Goal: Task Accomplishment & Management: Complete application form

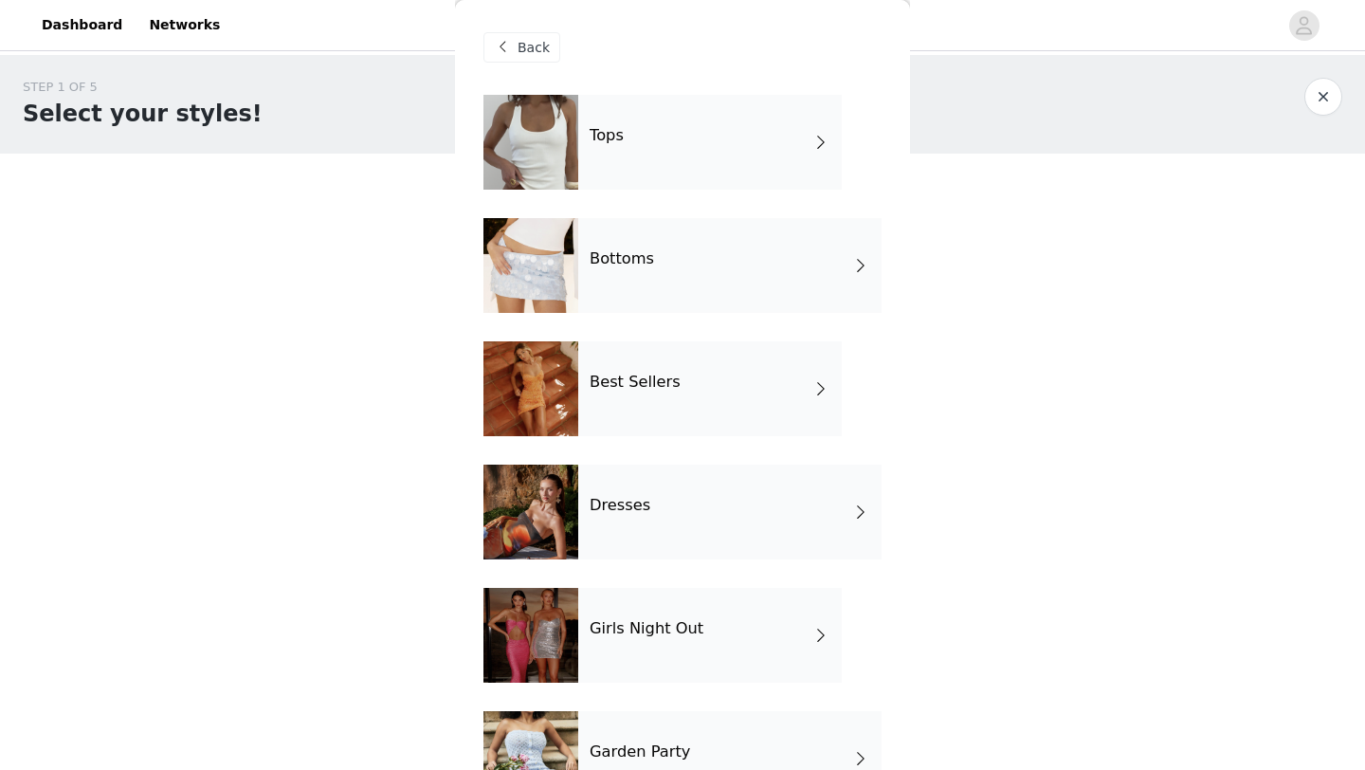
click at [569, 378] on div at bounding box center [530, 388] width 95 height 95
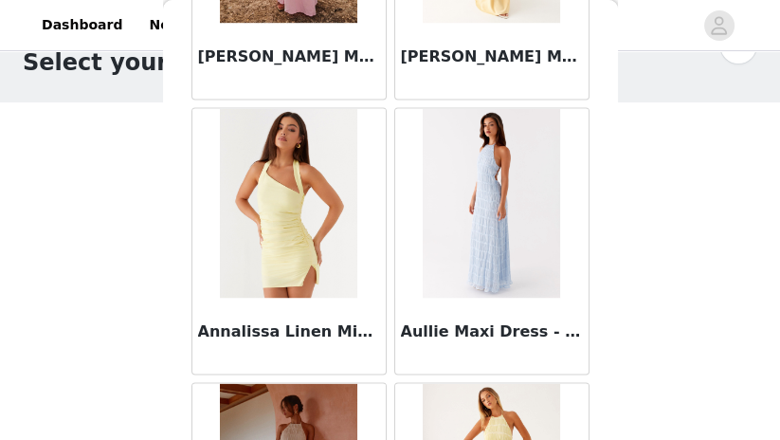
scroll to position [2458, 0]
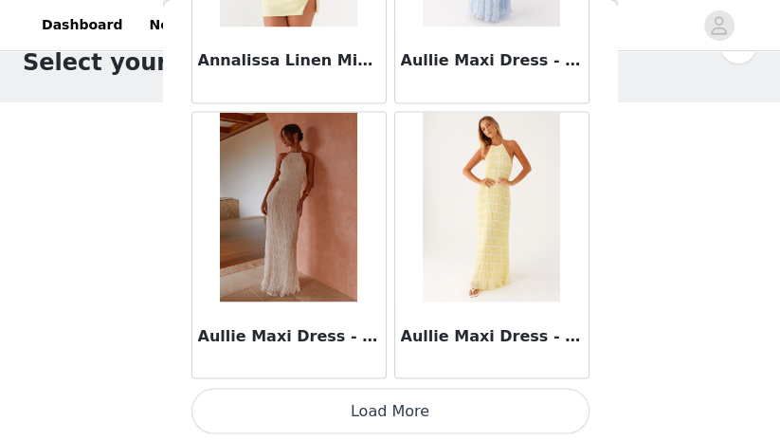
click at [398, 414] on button "Load More" at bounding box center [390, 410] width 398 height 45
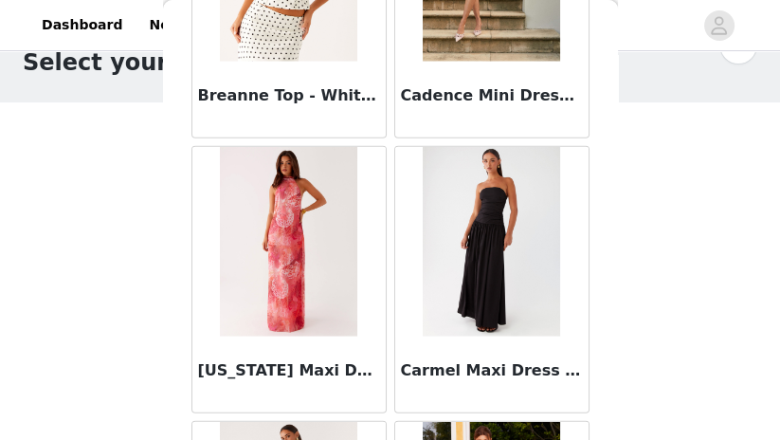
scroll to position [3796, 0]
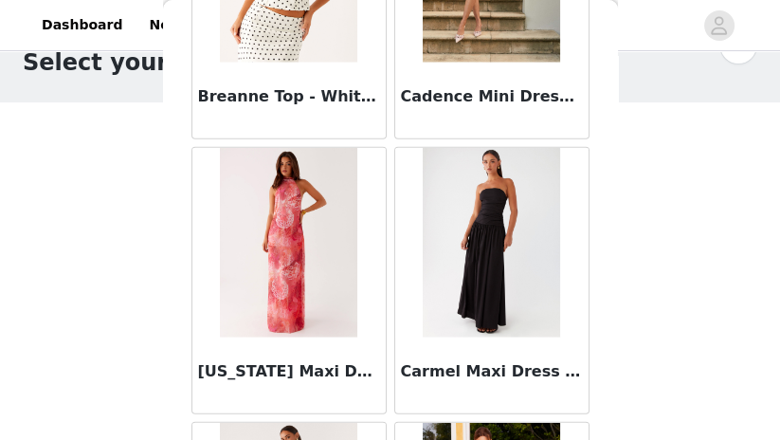
click at [482, 282] on img at bounding box center [491, 243] width 137 height 190
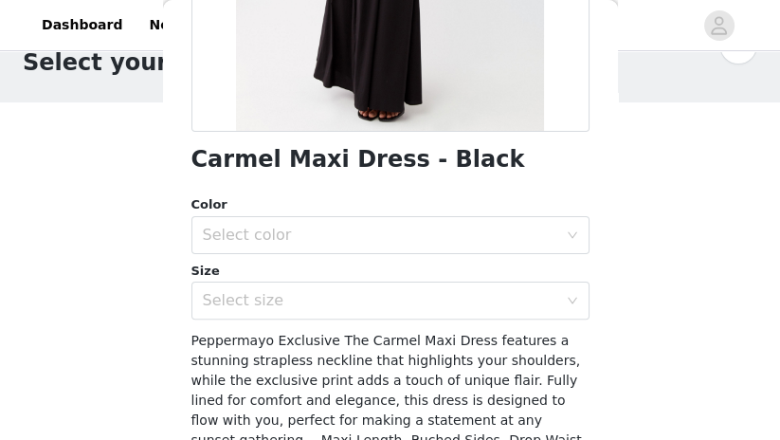
scroll to position [392, 0]
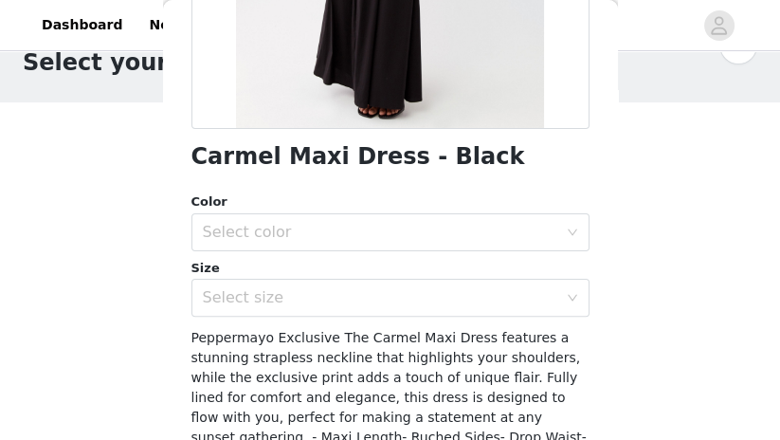
click at [458, 254] on div "Color Select color Size Select size" at bounding box center [390, 254] width 398 height 124
click at [449, 234] on div "Select color" at bounding box center [380, 232] width 354 height 19
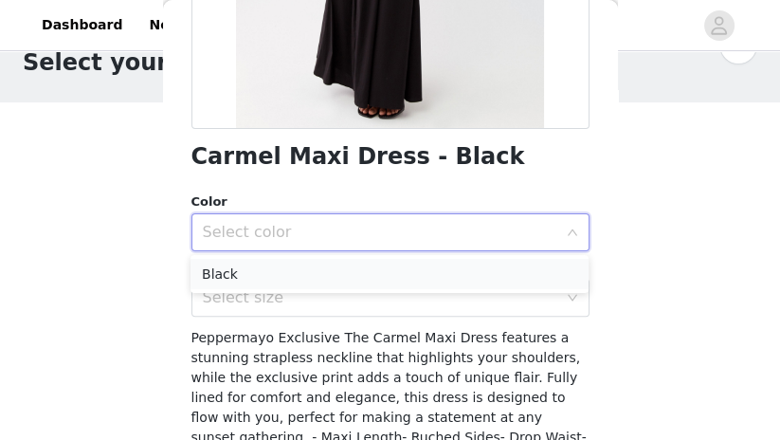
click at [429, 277] on li "Black" at bounding box center [389, 274] width 398 height 30
click at [423, 305] on div "Select size" at bounding box center [380, 297] width 354 height 19
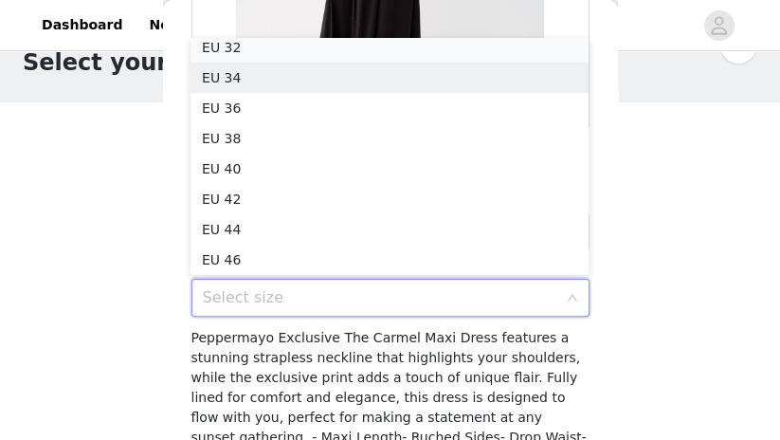
scroll to position [4, 0]
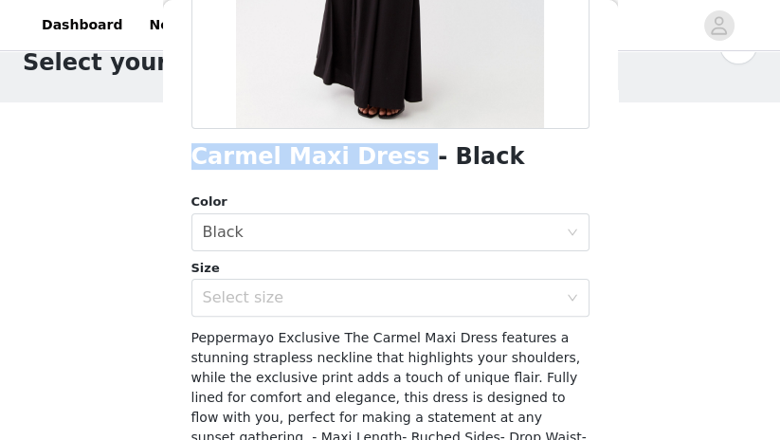
drag, startPoint x: 195, startPoint y: 158, endPoint x: 387, endPoint y: 146, distance: 191.8
click at [387, 146] on h1 "Carmel Maxi Dress - Black" at bounding box center [358, 157] width 334 height 26
copy h1 "Carmel Maxi Dress"
click at [310, 298] on div "Select size" at bounding box center [380, 297] width 354 height 19
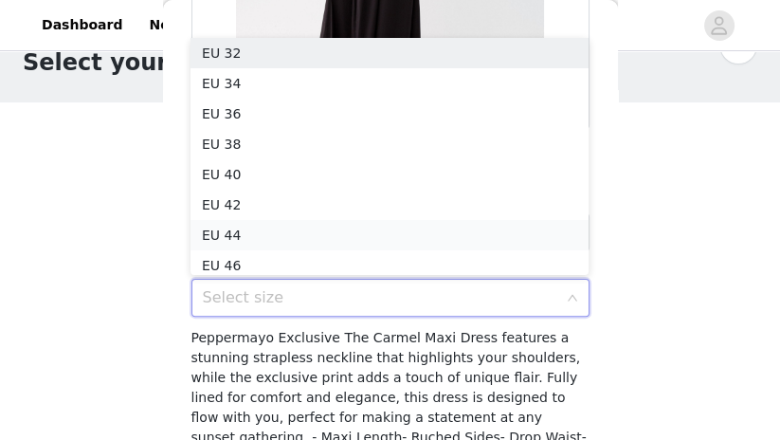
scroll to position [9, 0]
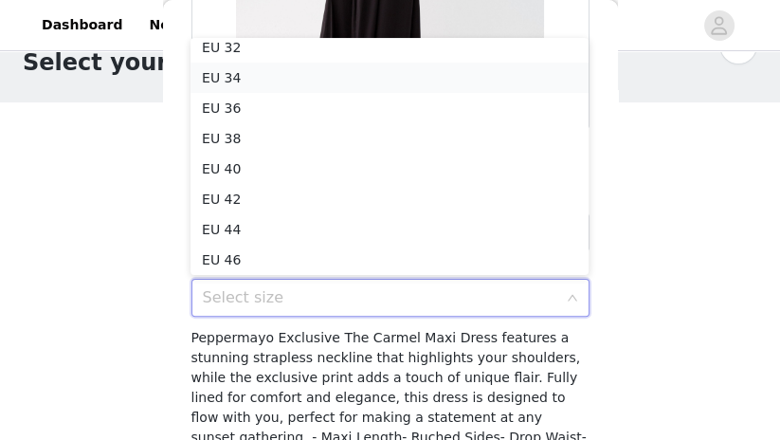
click at [260, 81] on li "EU 34" at bounding box center [389, 78] width 398 height 30
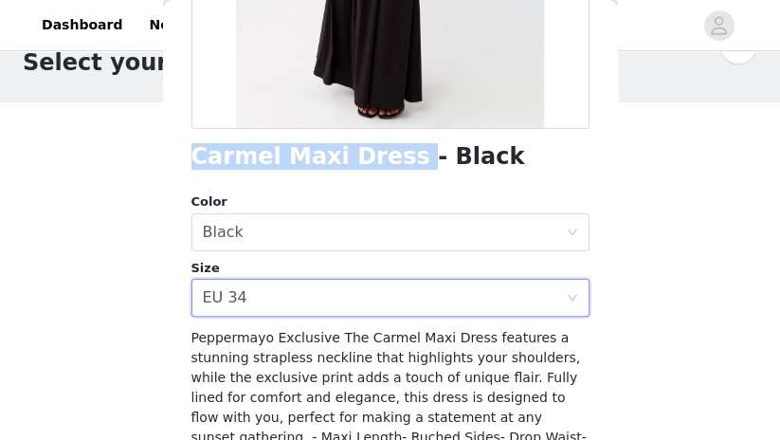
scroll to position [599, 0]
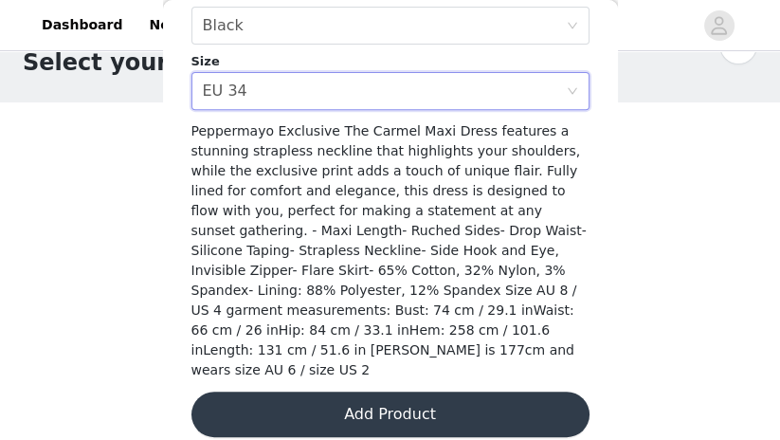
click at [396, 398] on button "Add Product" at bounding box center [390, 413] width 398 height 45
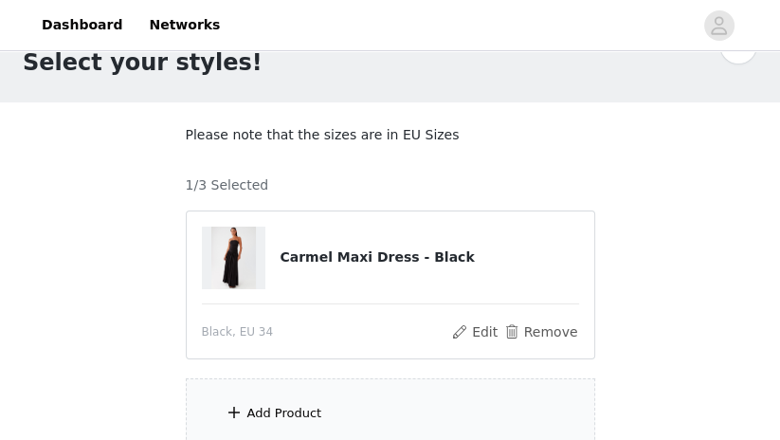
click at [360, 405] on div "Add Product" at bounding box center [390, 413] width 409 height 71
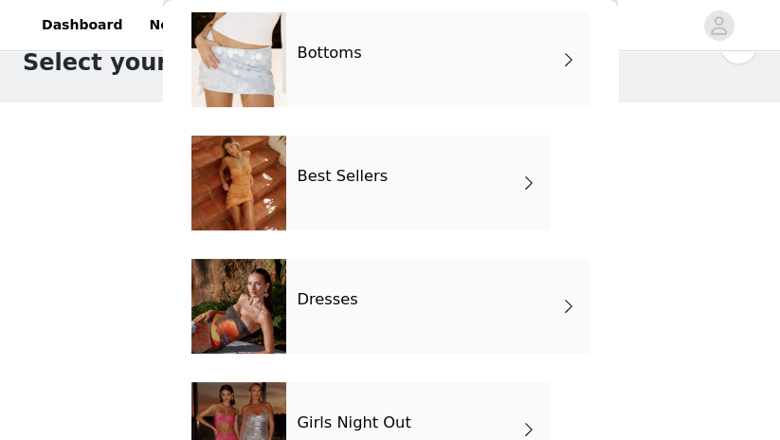
scroll to position [207, 0]
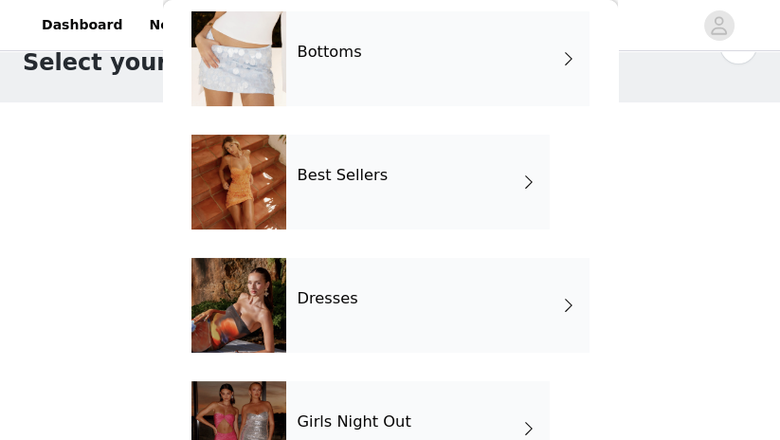
click at [390, 199] on div "Best Sellers" at bounding box center [417, 182] width 263 height 95
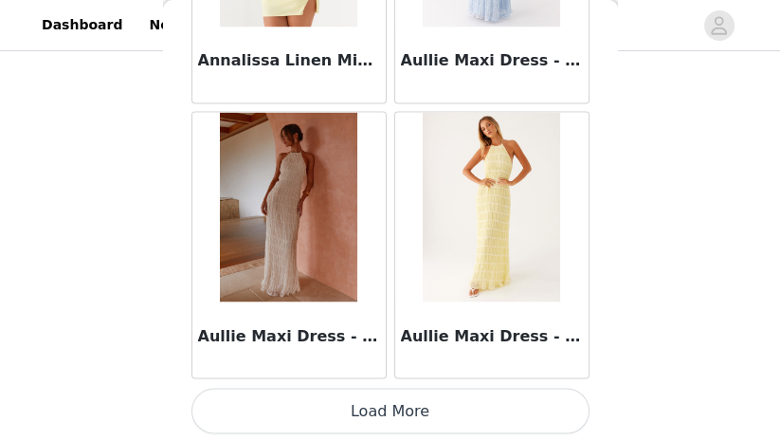
scroll to position [219, 0]
click at [369, 402] on button "Load More" at bounding box center [390, 410] width 398 height 45
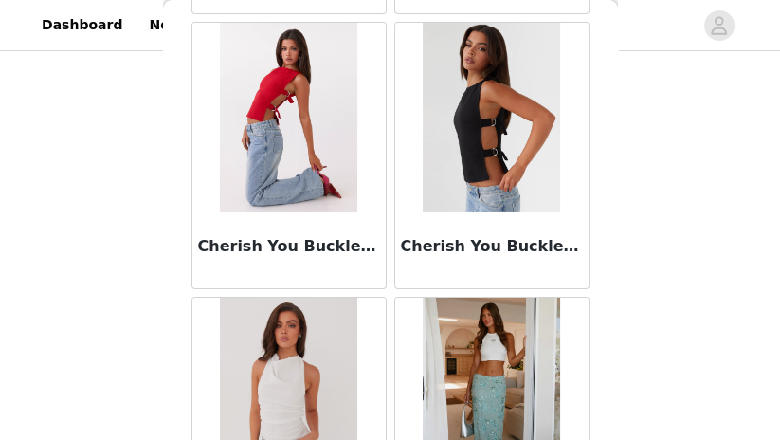
scroll to position [5203, 0]
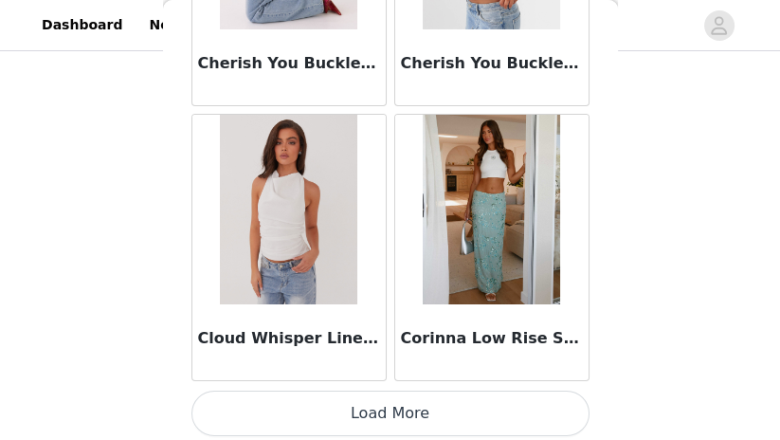
click at [425, 406] on button "Load More" at bounding box center [390, 412] width 398 height 45
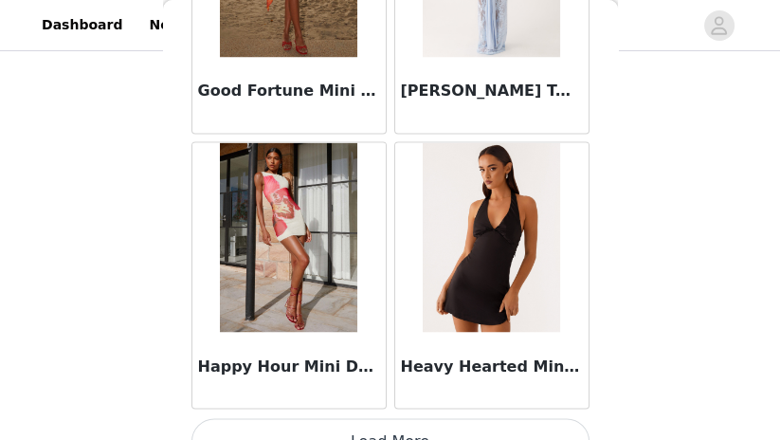
scroll to position [7949, 0]
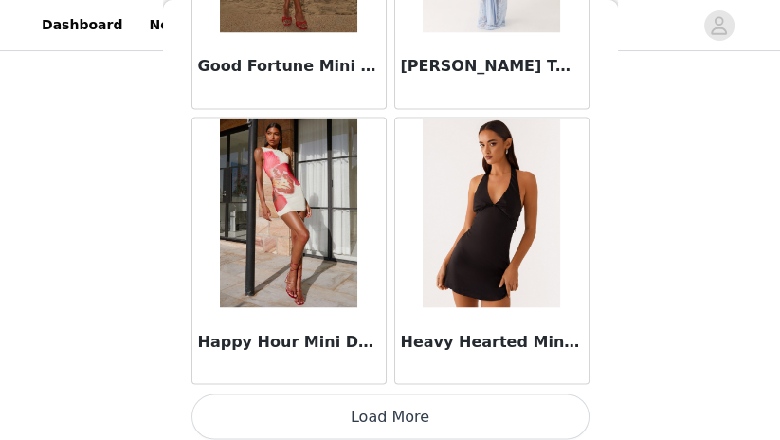
click at [394, 408] on button "Load More" at bounding box center [390, 415] width 398 height 45
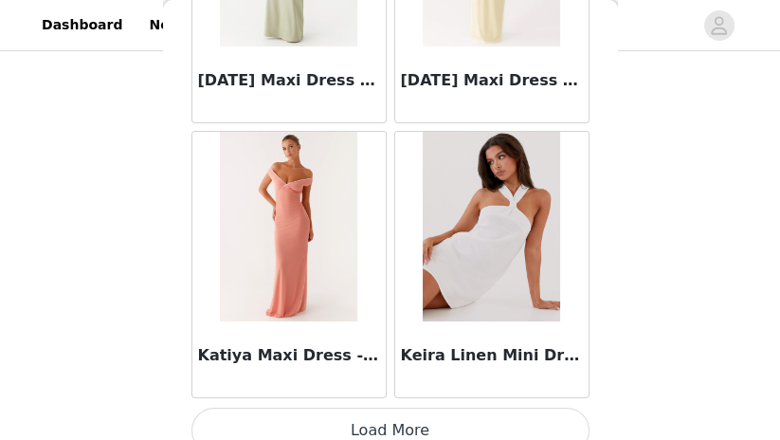
scroll to position [10694, 0]
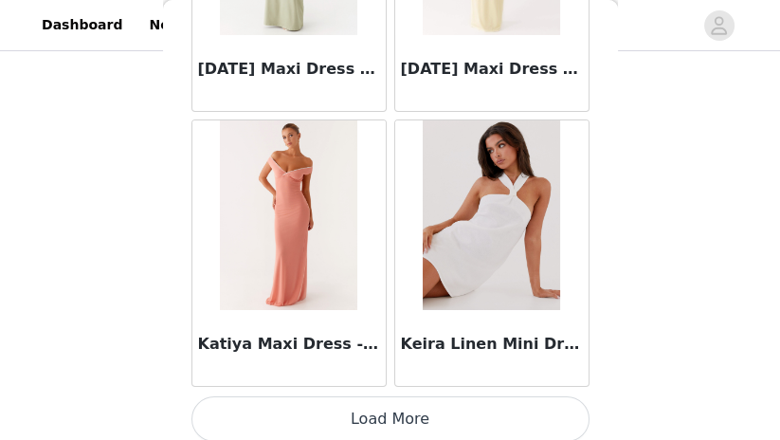
click at [377, 417] on button "Load More" at bounding box center [390, 418] width 398 height 45
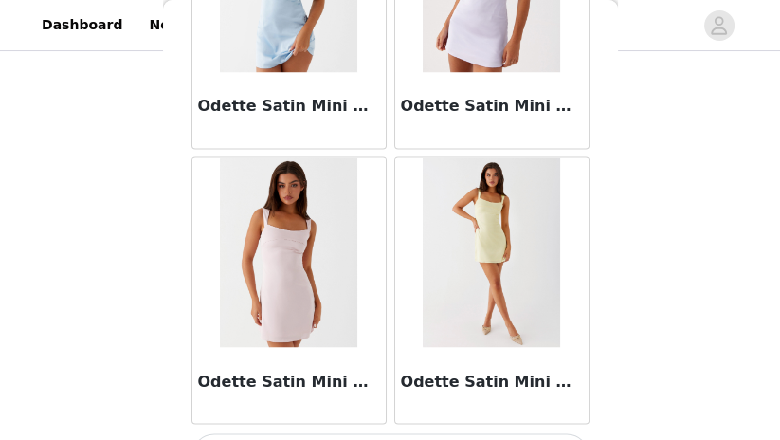
scroll to position [13440, 0]
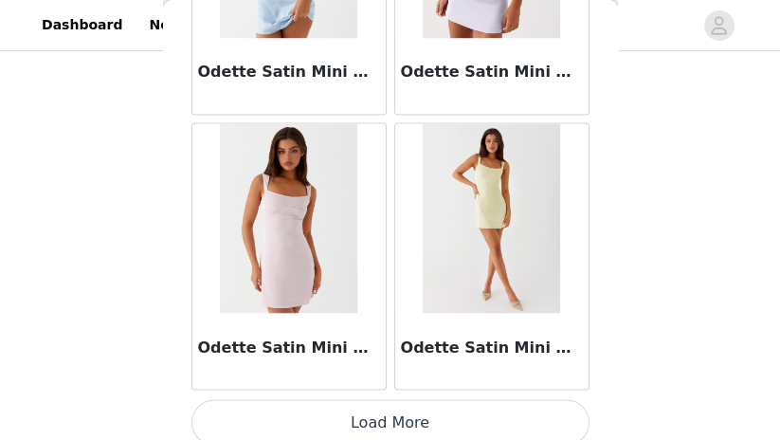
click at [333, 406] on button "Load More" at bounding box center [390, 421] width 398 height 45
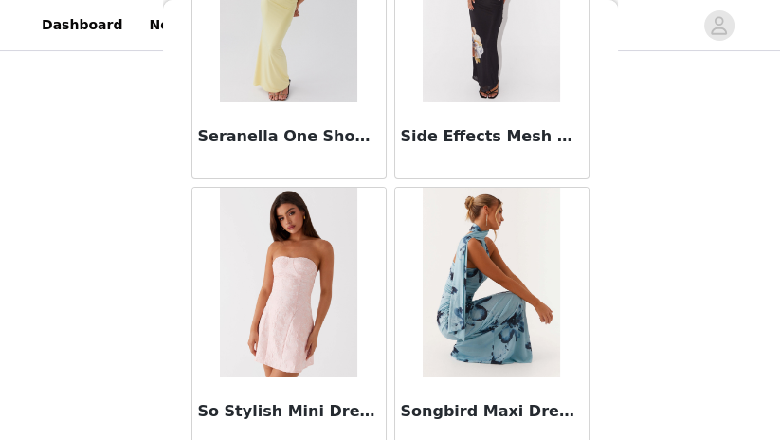
scroll to position [16186, 0]
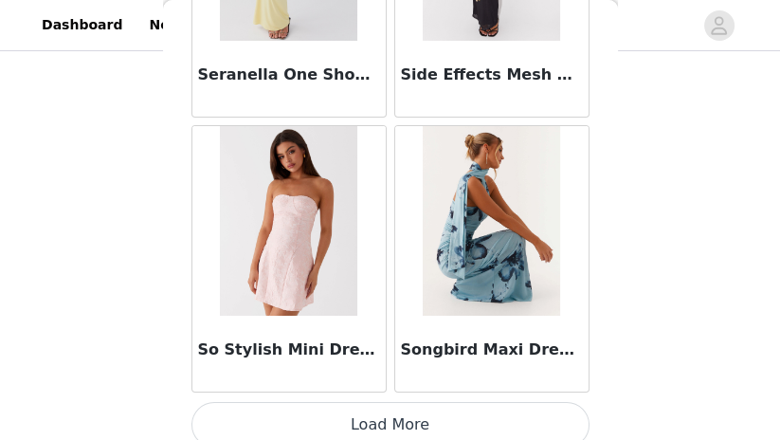
click at [426, 403] on button "Load More" at bounding box center [390, 424] width 398 height 45
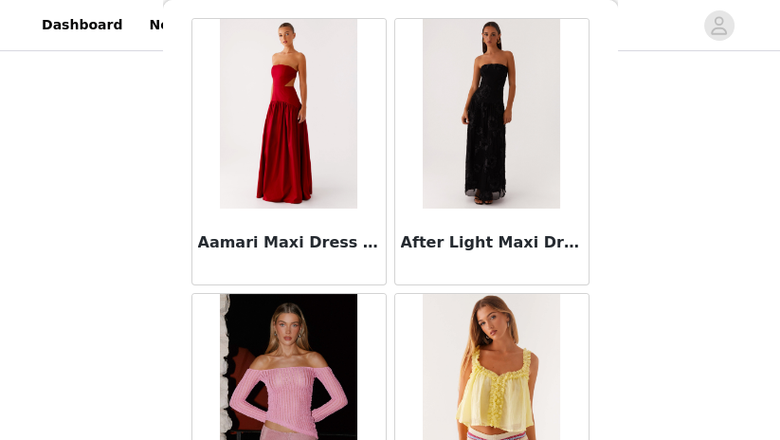
scroll to position [0, 0]
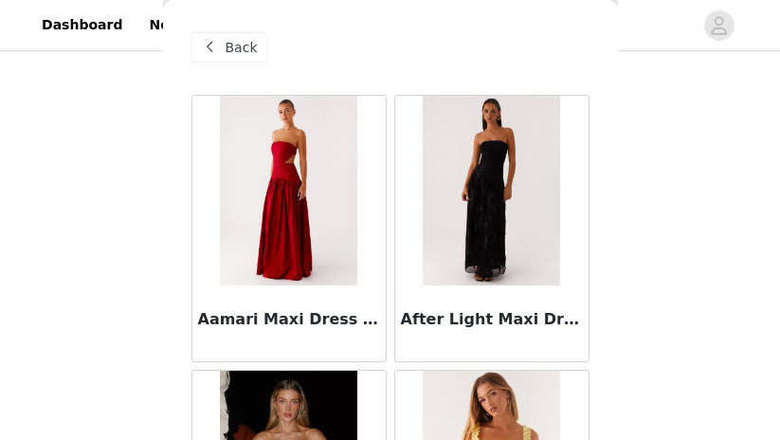
click at [212, 51] on span at bounding box center [210, 47] width 23 height 23
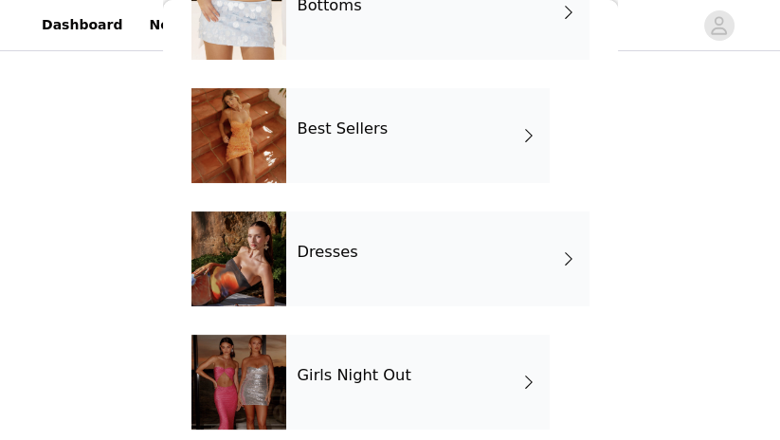
scroll to position [274, 0]
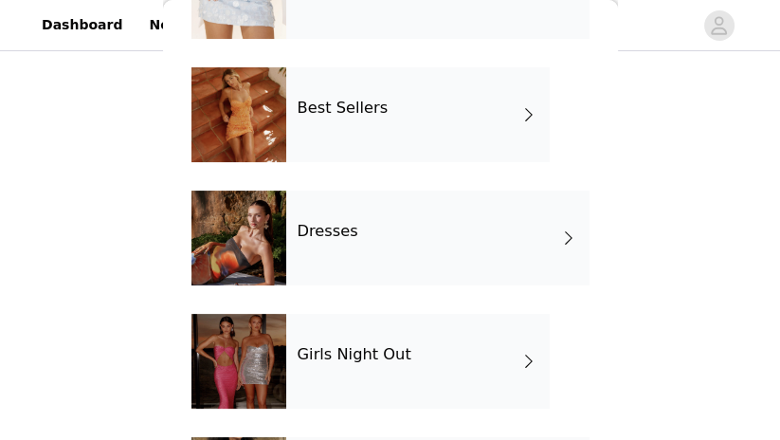
click at [258, 218] on div at bounding box center [238, 237] width 95 height 95
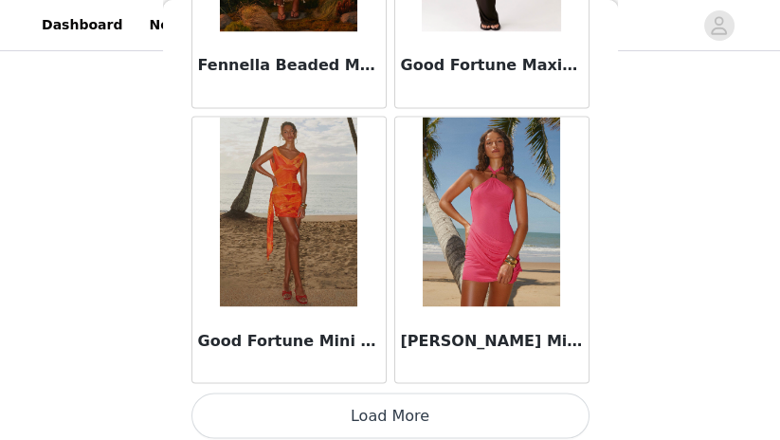
scroll to position [2458, 0]
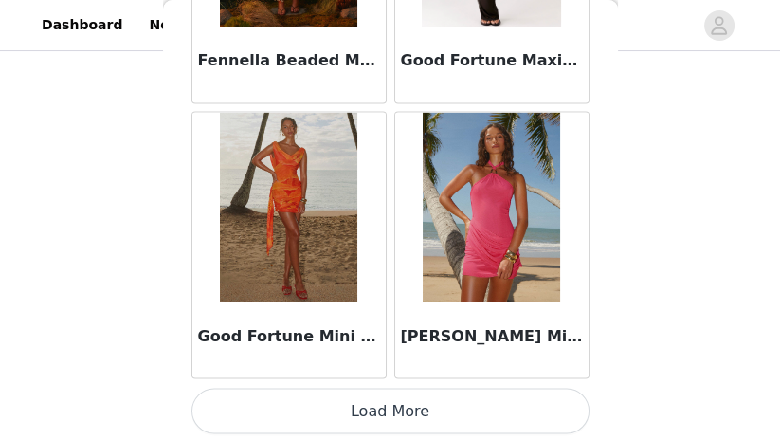
click at [351, 419] on button "Load More" at bounding box center [390, 410] width 398 height 45
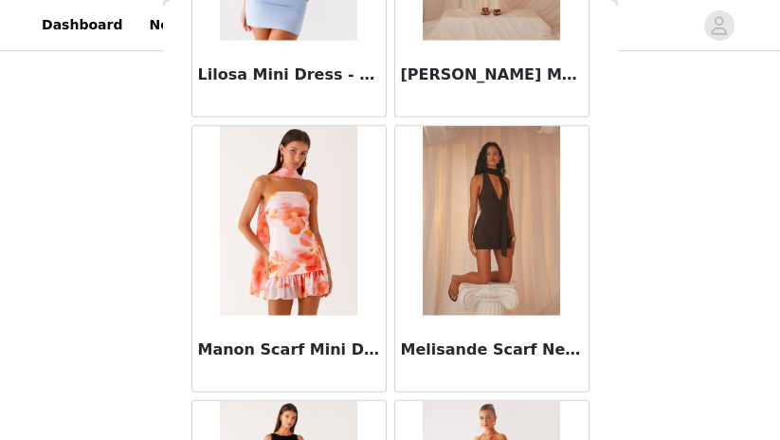
scroll to position [3548, 0]
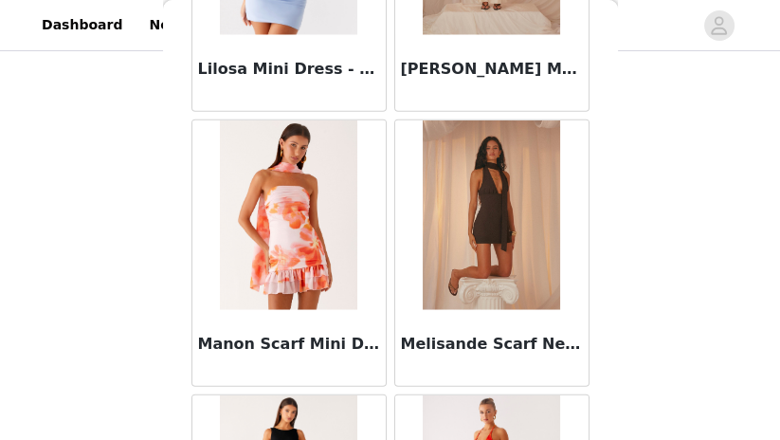
click at [502, 238] on img at bounding box center [491, 215] width 137 height 190
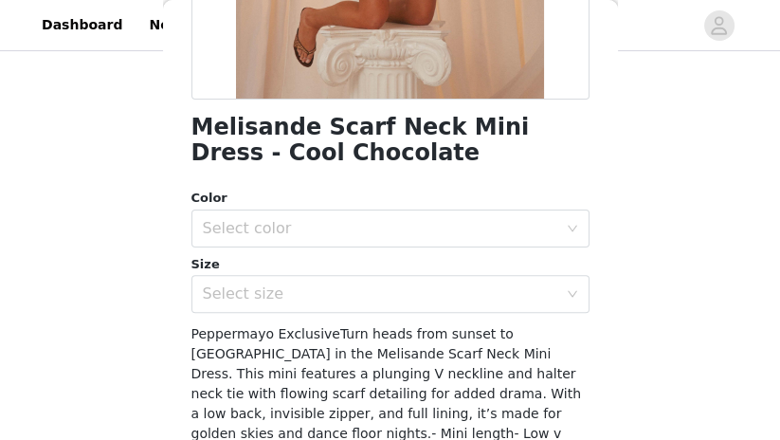
scroll to position [424, 0]
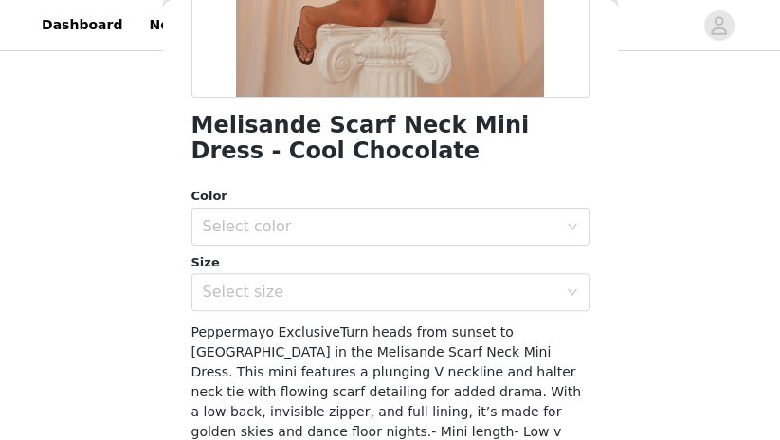
click at [275, 134] on h1 "Melisande Scarf Neck Mini Dress - Cool Chocolate" at bounding box center [390, 138] width 398 height 51
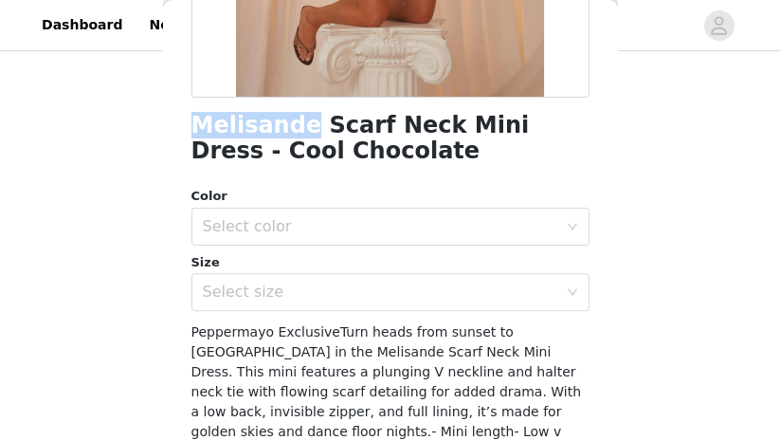
click at [275, 134] on h1 "Melisande Scarf Neck Mini Dress - Cool Chocolate" at bounding box center [390, 138] width 398 height 51
copy h1 "Melisande"
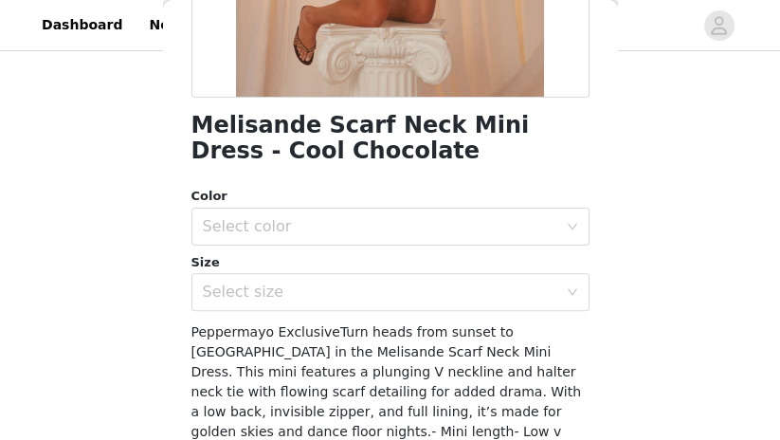
click at [415, 200] on div "Color" at bounding box center [390, 196] width 398 height 19
click at [413, 231] on div "Select color" at bounding box center [380, 226] width 354 height 19
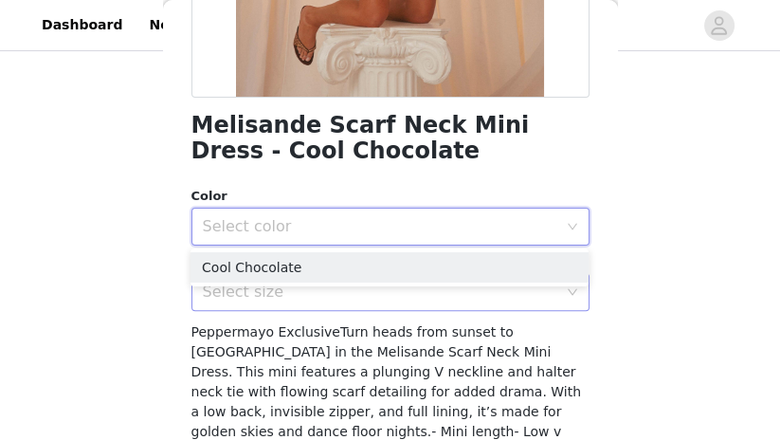
click at [386, 298] on div "Select size" at bounding box center [380, 291] width 354 height 19
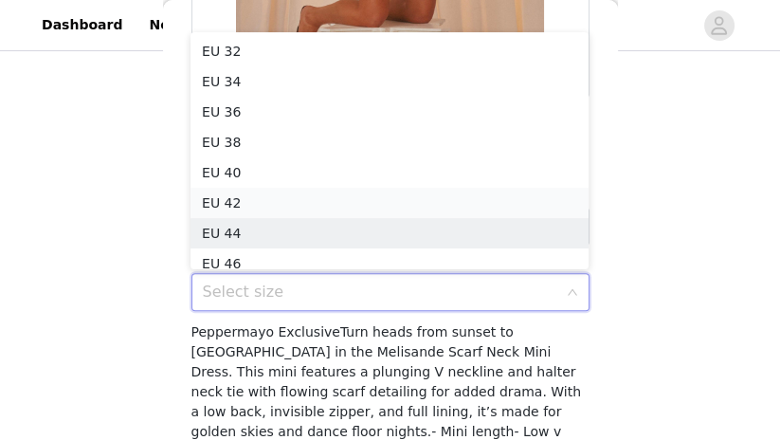
scroll to position [9, 0]
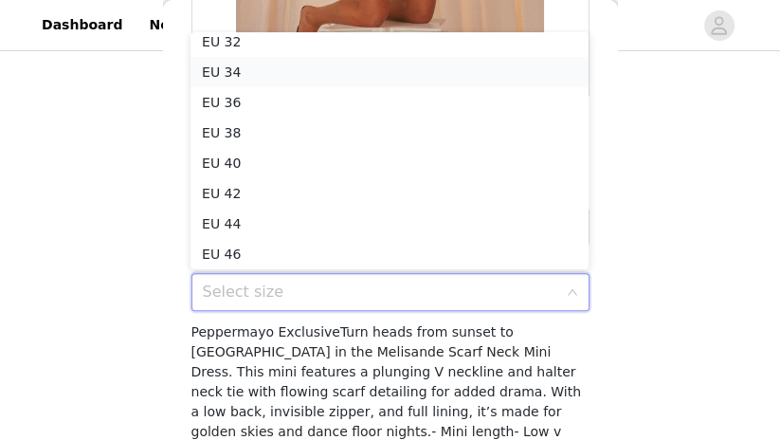
click at [313, 71] on li "EU 34" at bounding box center [389, 72] width 398 height 30
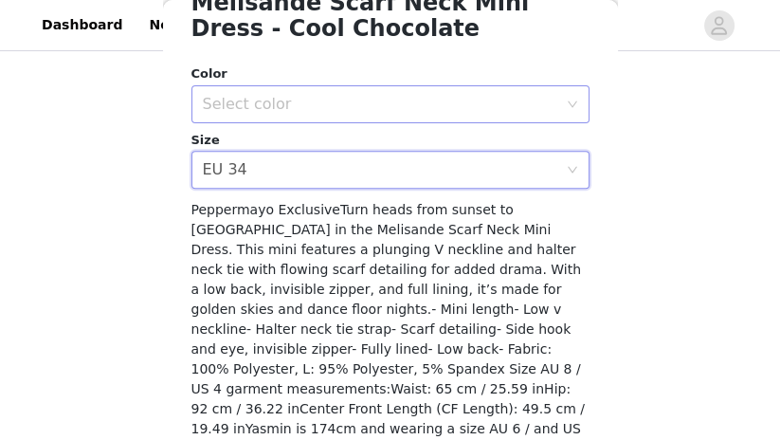
scroll to position [534, 0]
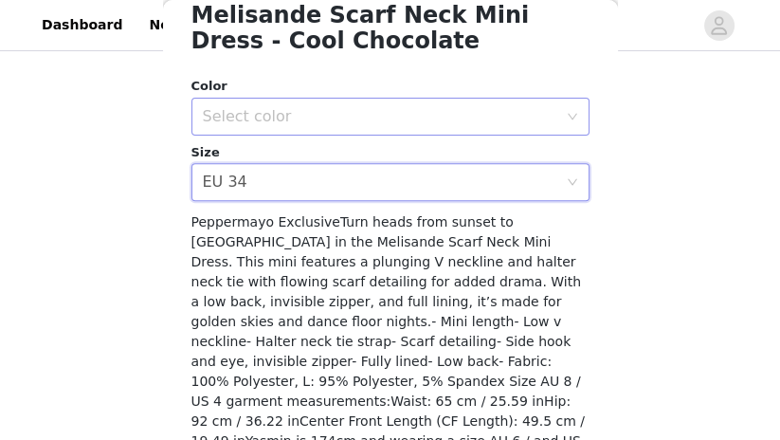
click at [372, 114] on div "Select color" at bounding box center [380, 116] width 354 height 19
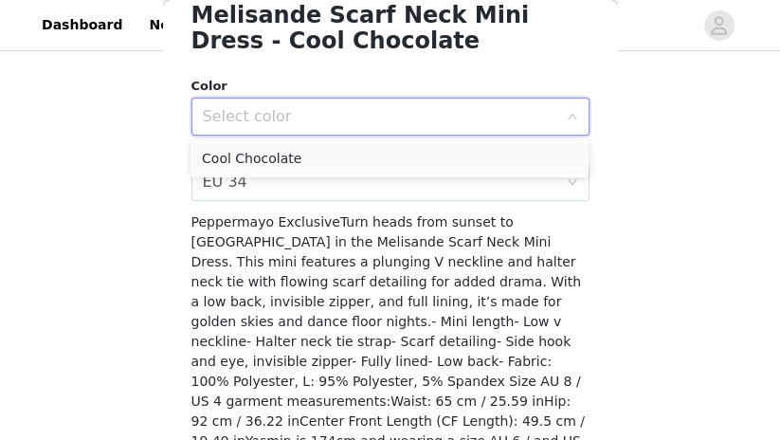
click at [355, 153] on li "Cool Chocolate" at bounding box center [389, 158] width 398 height 30
click at [353, 251] on div "Peppermayo ExclusiveTurn heads from sunset to [GEOGRAPHIC_DATA] in the Melisand…" at bounding box center [390, 341] width 398 height 259
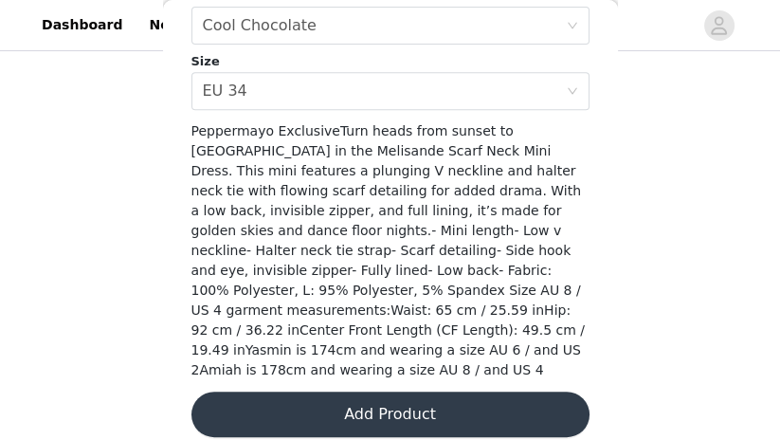
click at [430, 402] on button "Add Product" at bounding box center [390, 413] width 398 height 45
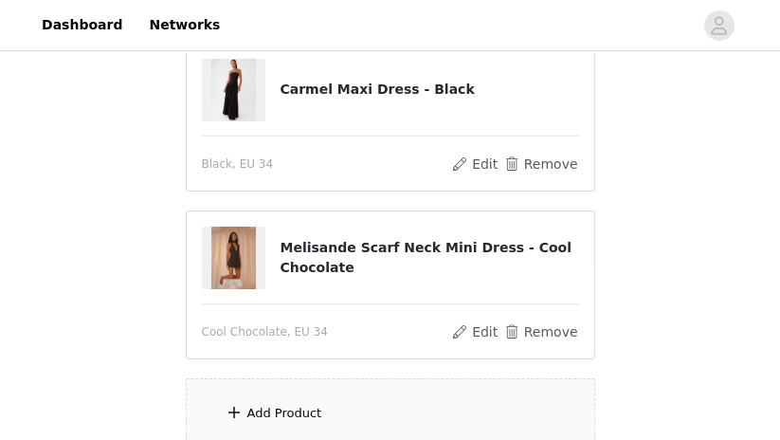
scroll to position [386, 0]
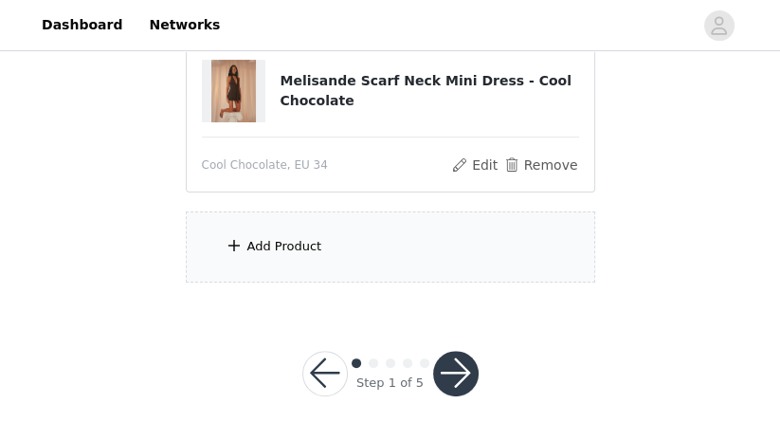
click at [339, 258] on div "Add Product" at bounding box center [390, 246] width 409 height 71
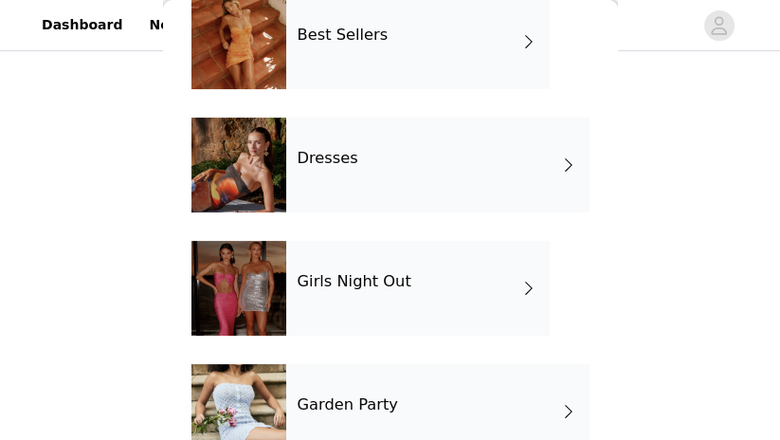
scroll to position [347, 0]
click at [331, 151] on h4 "Dresses" at bounding box center [328, 158] width 61 height 17
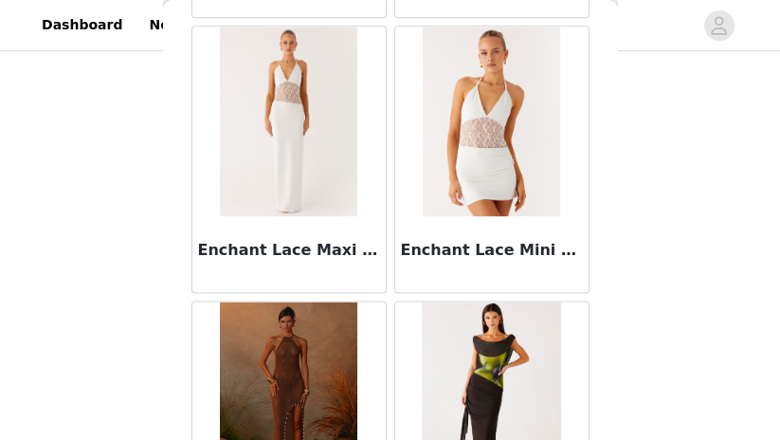
scroll to position [2458, 0]
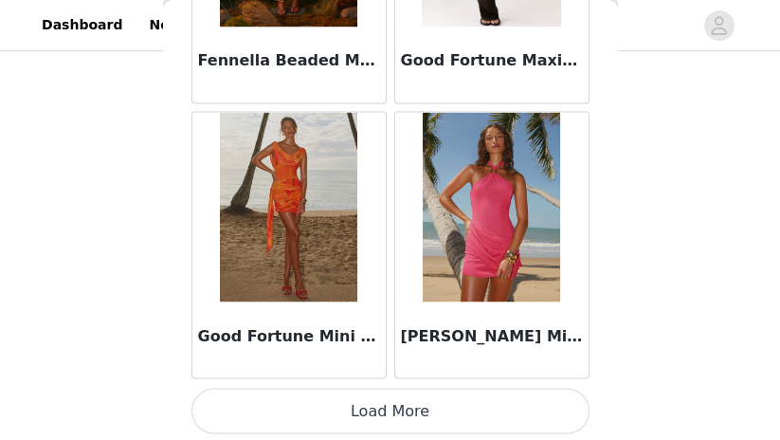
click at [392, 424] on button "Load More" at bounding box center [390, 410] width 398 height 45
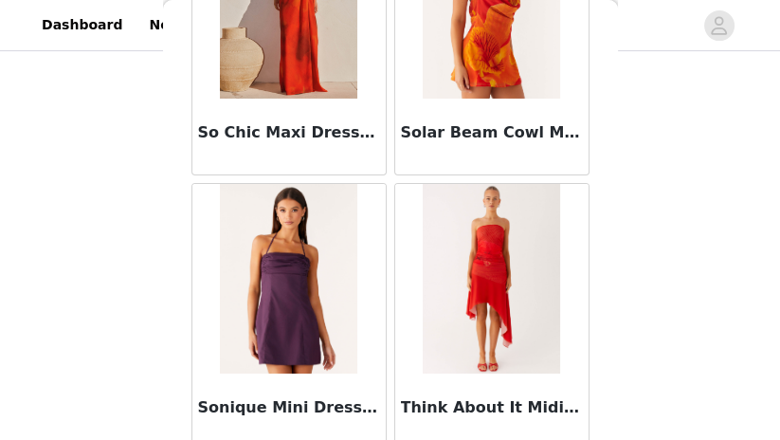
scroll to position [5203, 0]
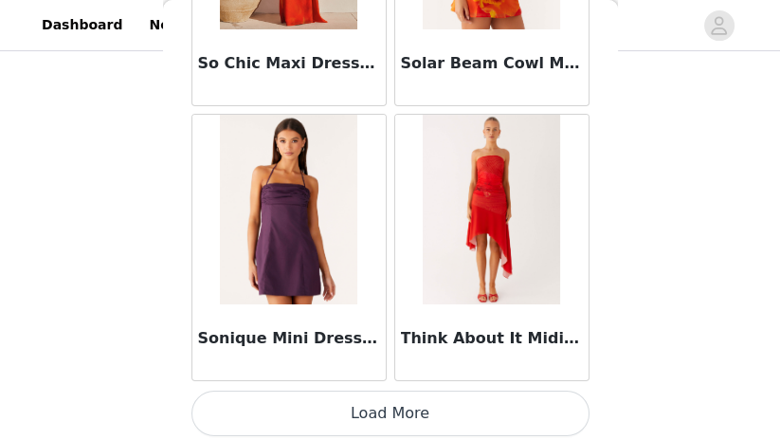
click at [387, 409] on button "Load More" at bounding box center [390, 412] width 398 height 45
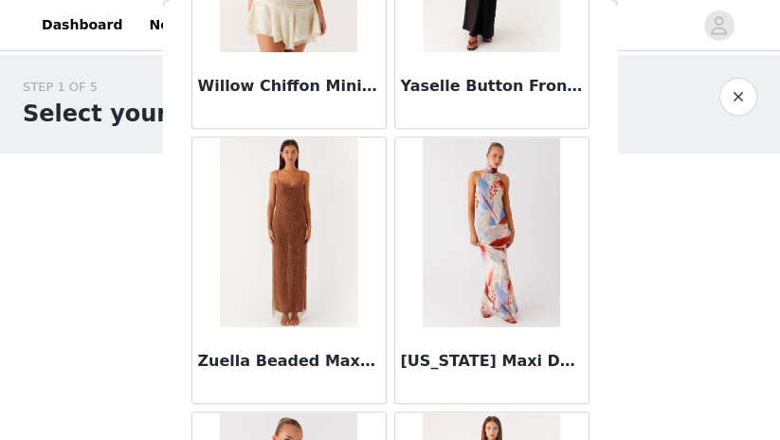
scroll to position [6236, 0]
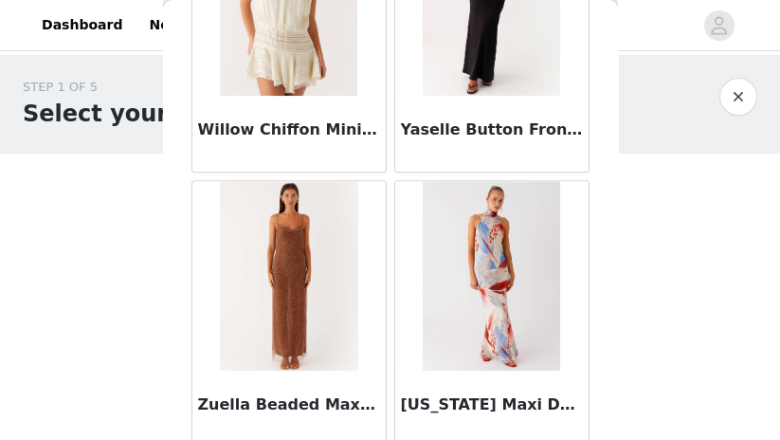
click at [286, 256] on img at bounding box center [289, 276] width 138 height 190
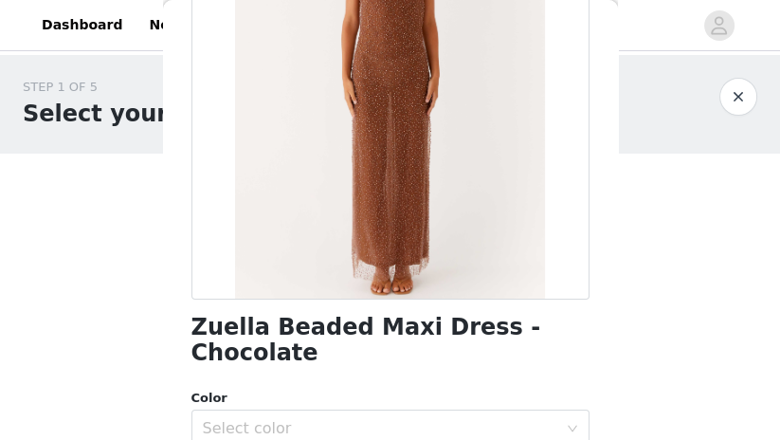
scroll to position [348, 0]
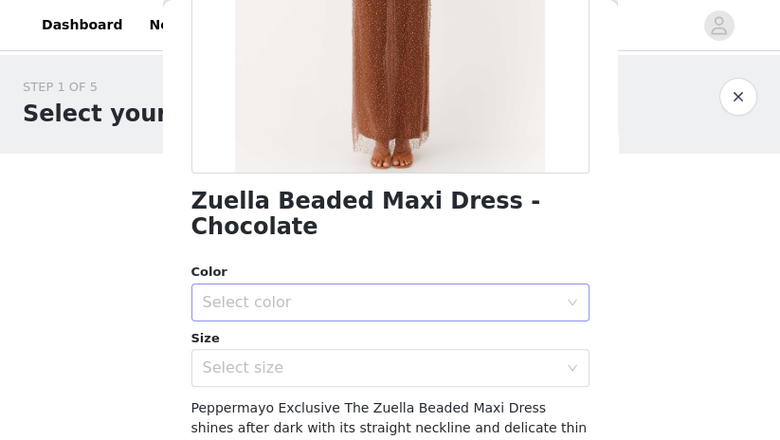
click at [380, 293] on div "Select color" at bounding box center [380, 302] width 354 height 19
click at [351, 317] on li "Chocolate" at bounding box center [389, 317] width 398 height 30
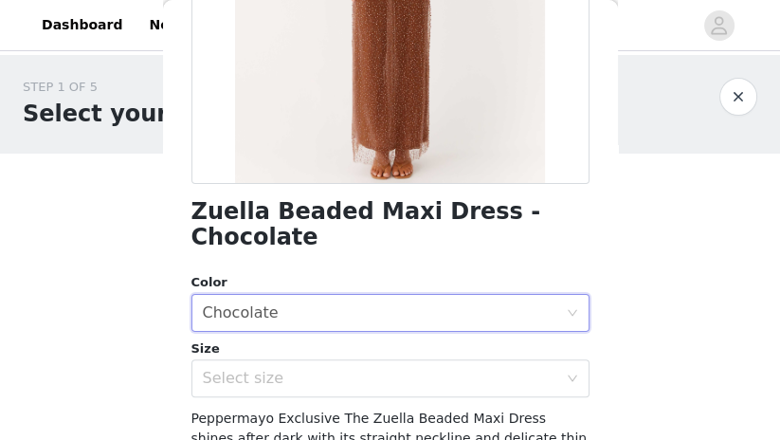
scroll to position [337, 0]
click at [332, 369] on div "Select size" at bounding box center [380, 378] width 354 height 19
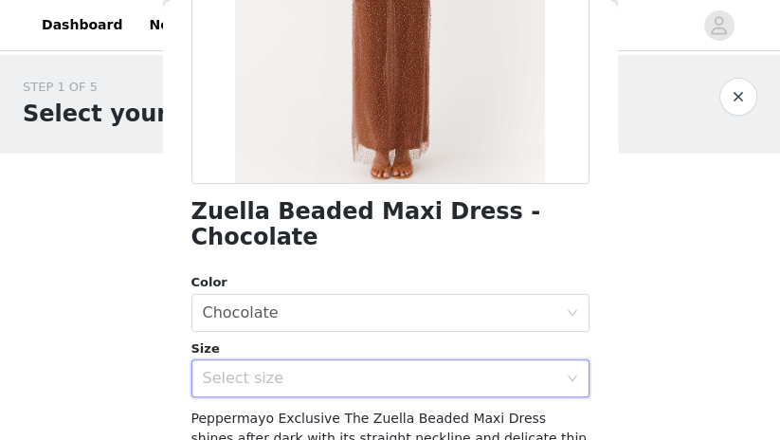
click at [277, 373] on div "Zuella Beaded Maxi Dress - Chocolate Color Select color Chocolate Size Select s…" at bounding box center [390, 261] width 398 height 1009
click at [271, 369] on div "Select size" at bounding box center [380, 378] width 354 height 19
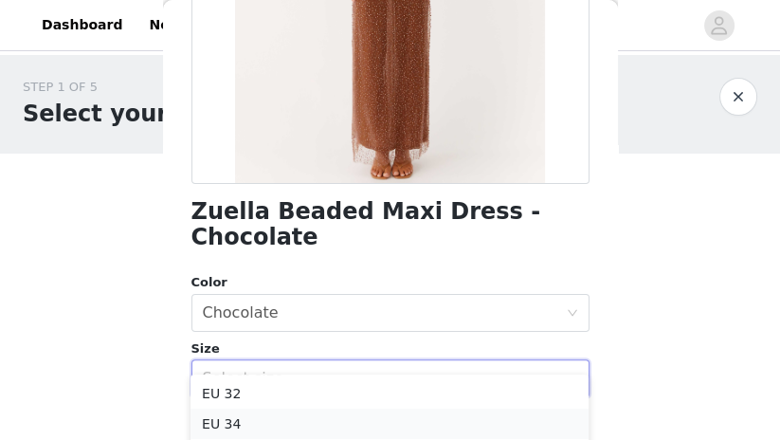
click at [239, 422] on li "EU 34" at bounding box center [389, 423] width 398 height 30
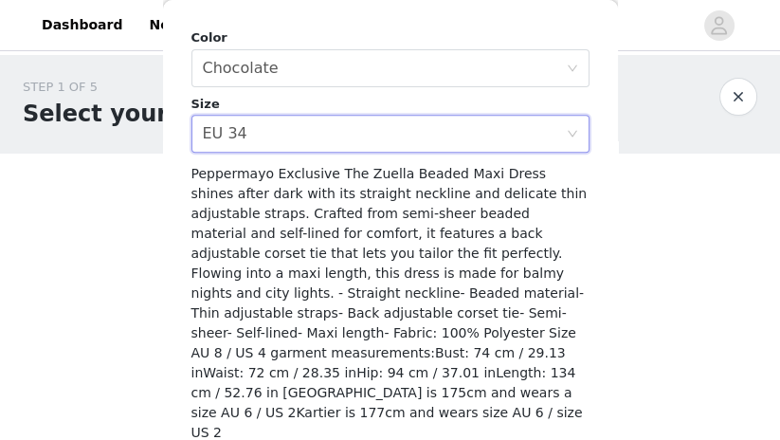
scroll to position [586, 0]
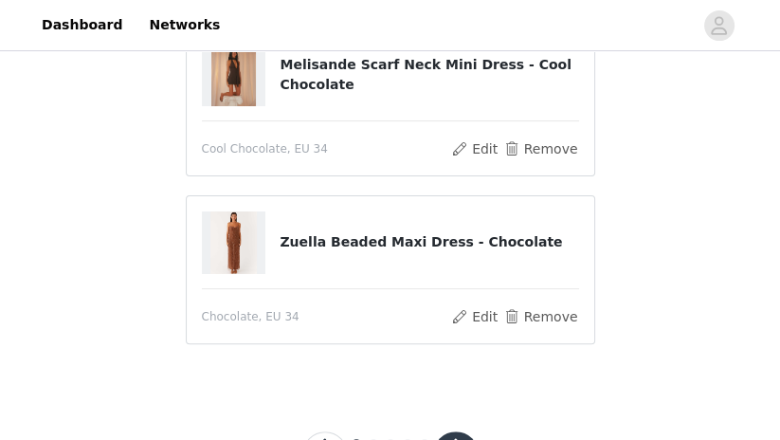
scroll to position [431, 0]
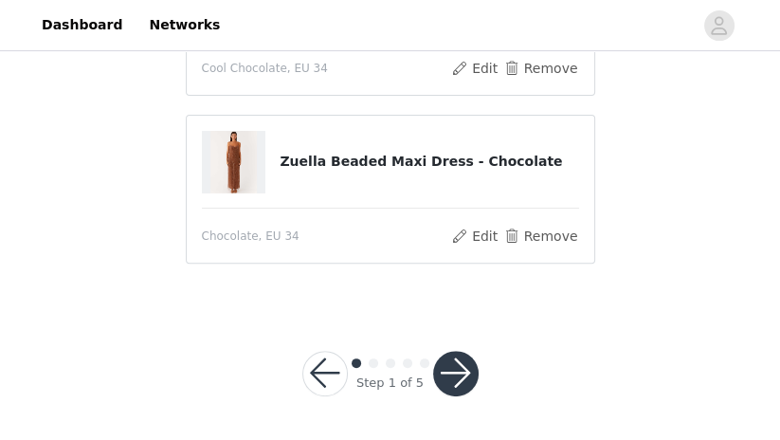
click at [450, 372] on button "button" at bounding box center [455, 373] width 45 height 45
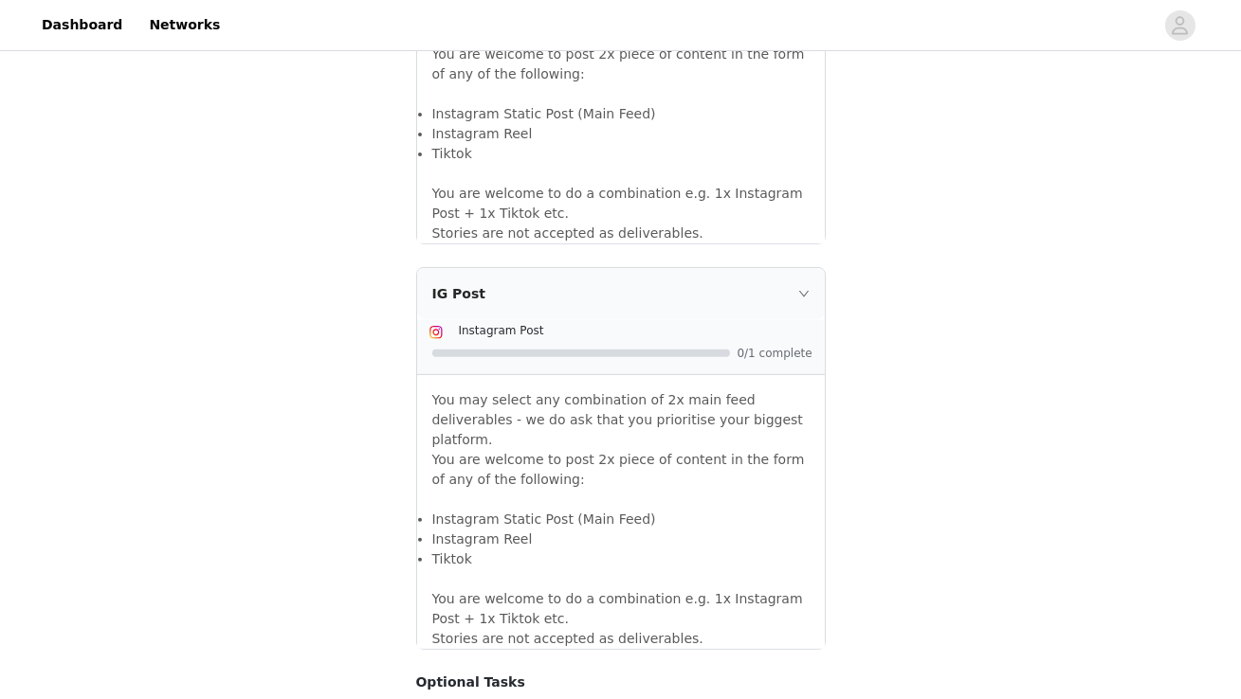
scroll to position [1684, 0]
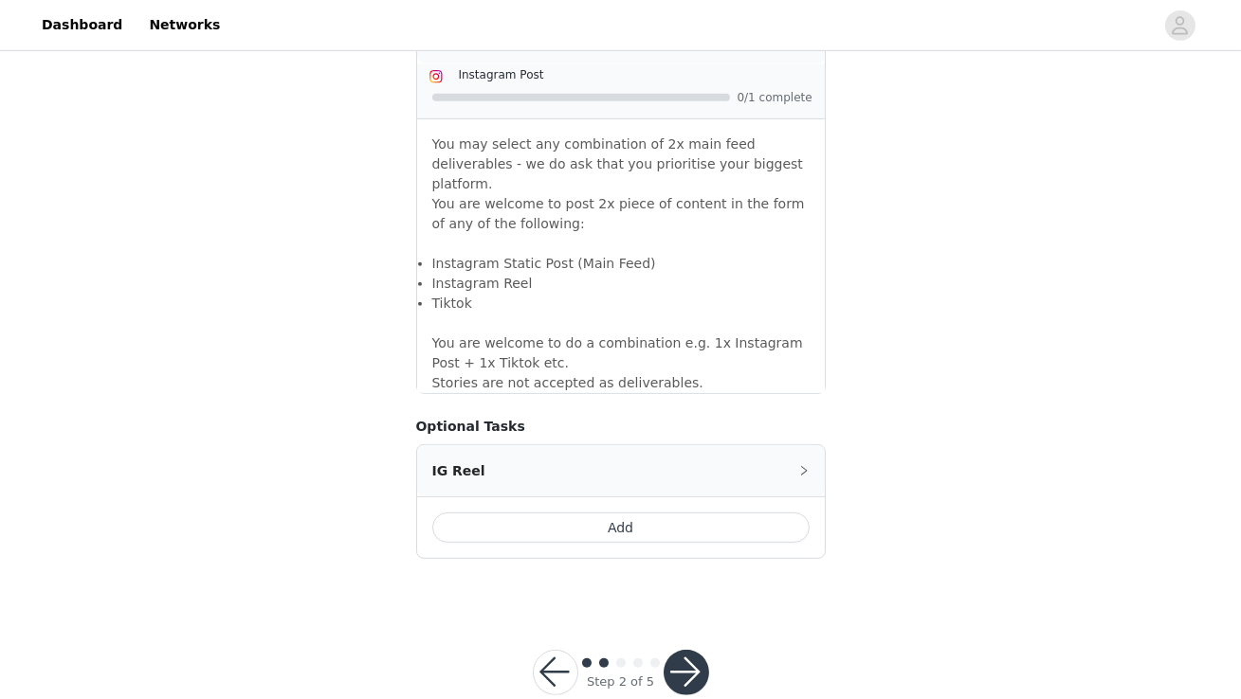
click at [674, 650] on button "button" at bounding box center [685, 672] width 45 height 45
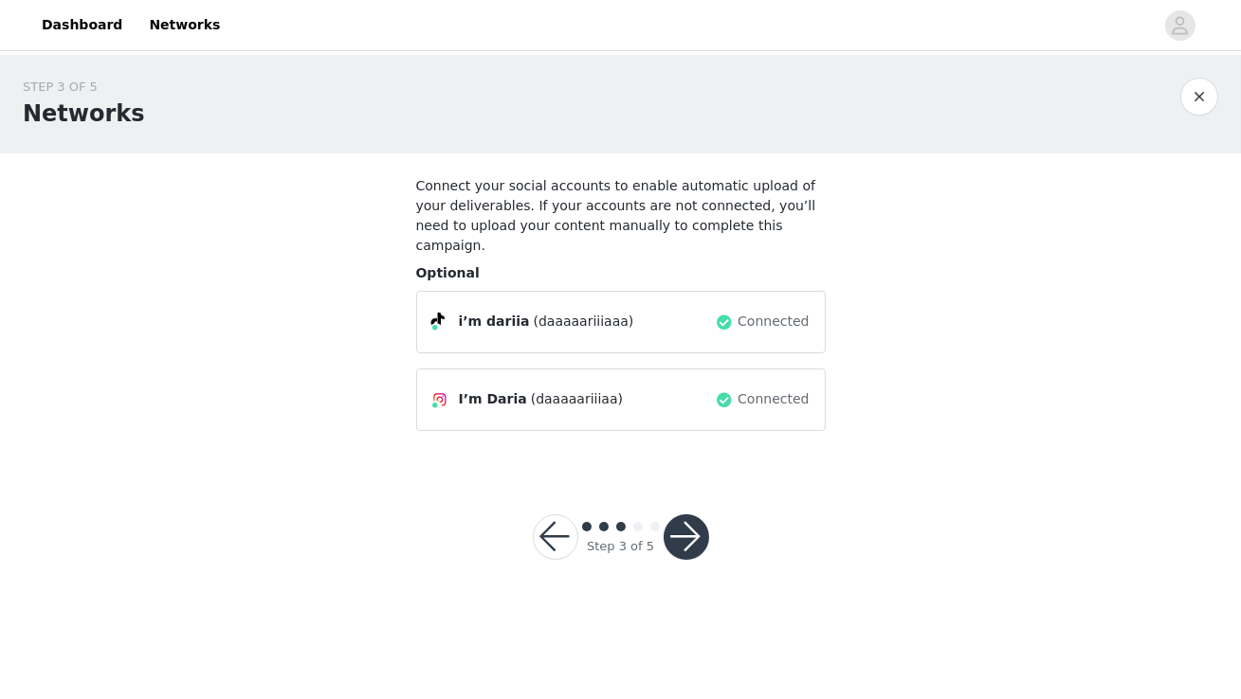
click at [696, 516] on button "button" at bounding box center [685, 537] width 45 height 45
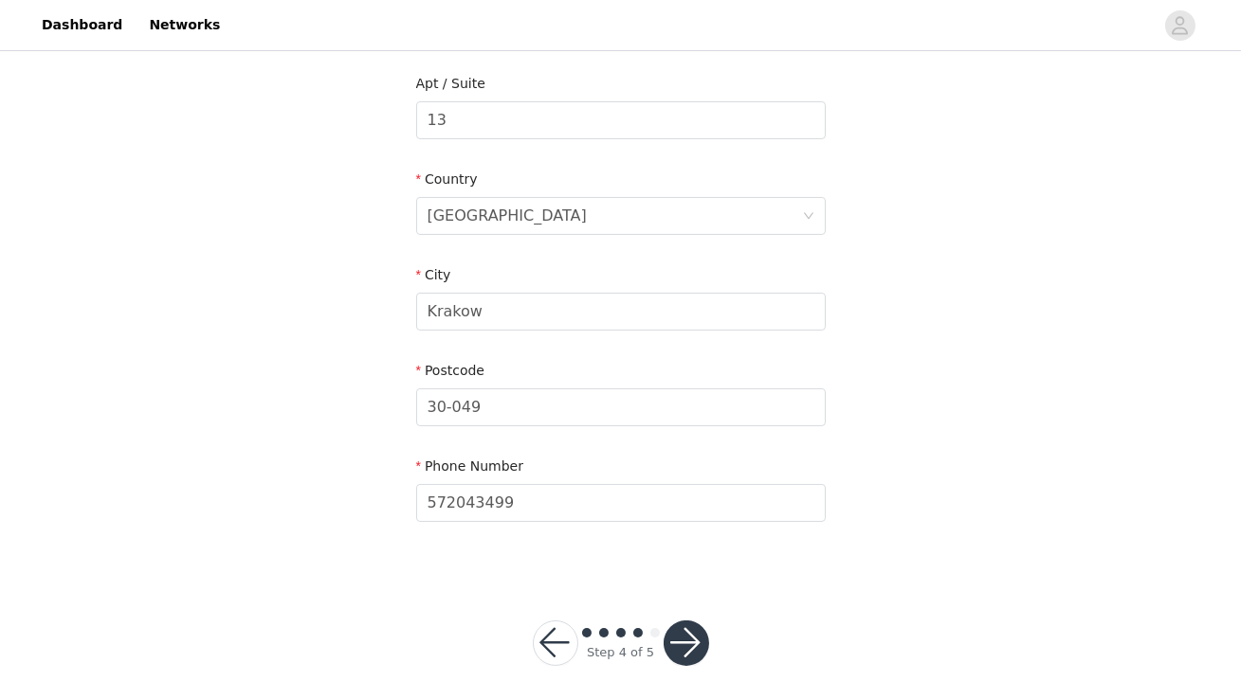
scroll to position [535, 0]
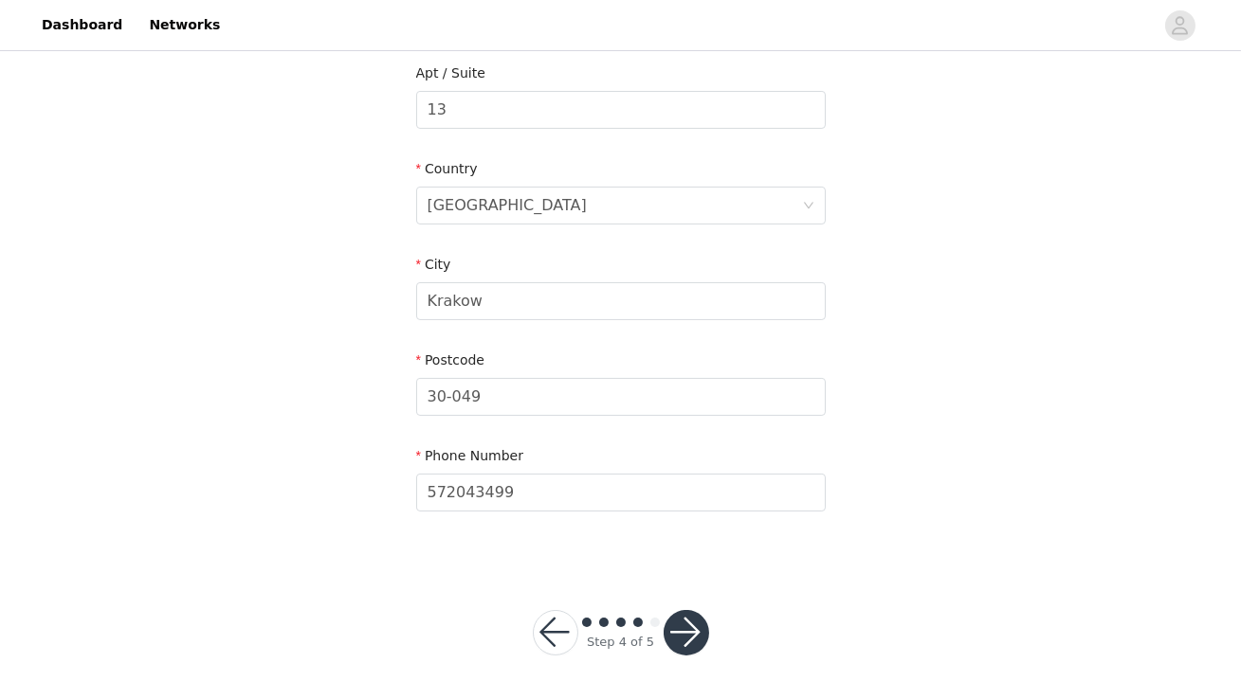
click at [690, 637] on button "button" at bounding box center [685, 632] width 45 height 45
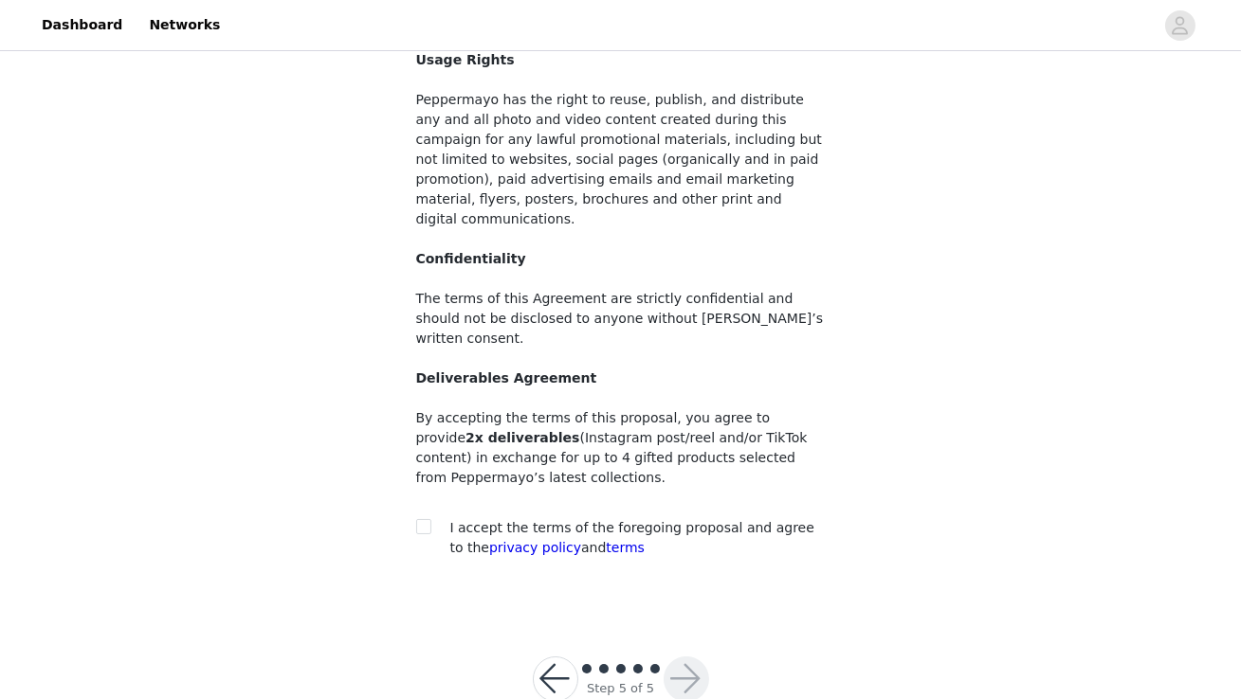
scroll to position [175, 0]
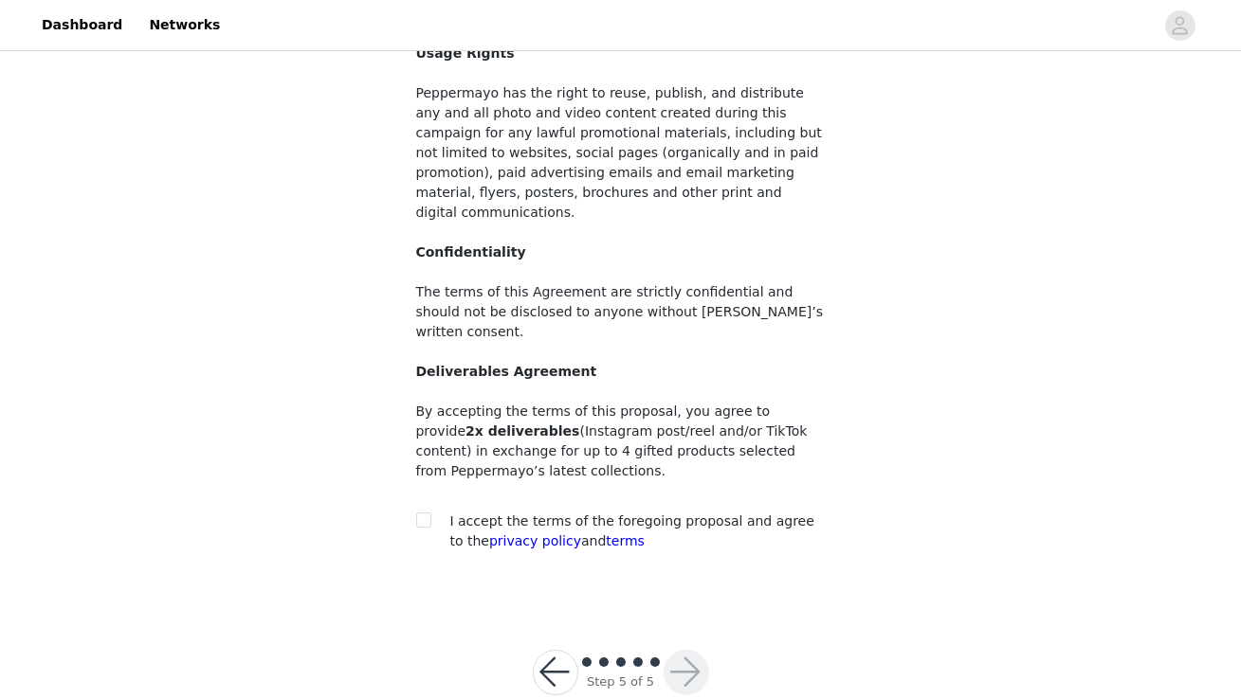
click at [673, 514] on span "I accept the terms of the foregoing proposal and agree to the privacy policy an…" at bounding box center [632, 531] width 364 height 35
click at [426, 513] on input "checkbox" at bounding box center [422, 519] width 13 height 13
checkbox input "true"
click at [690, 650] on button "button" at bounding box center [685, 672] width 45 height 45
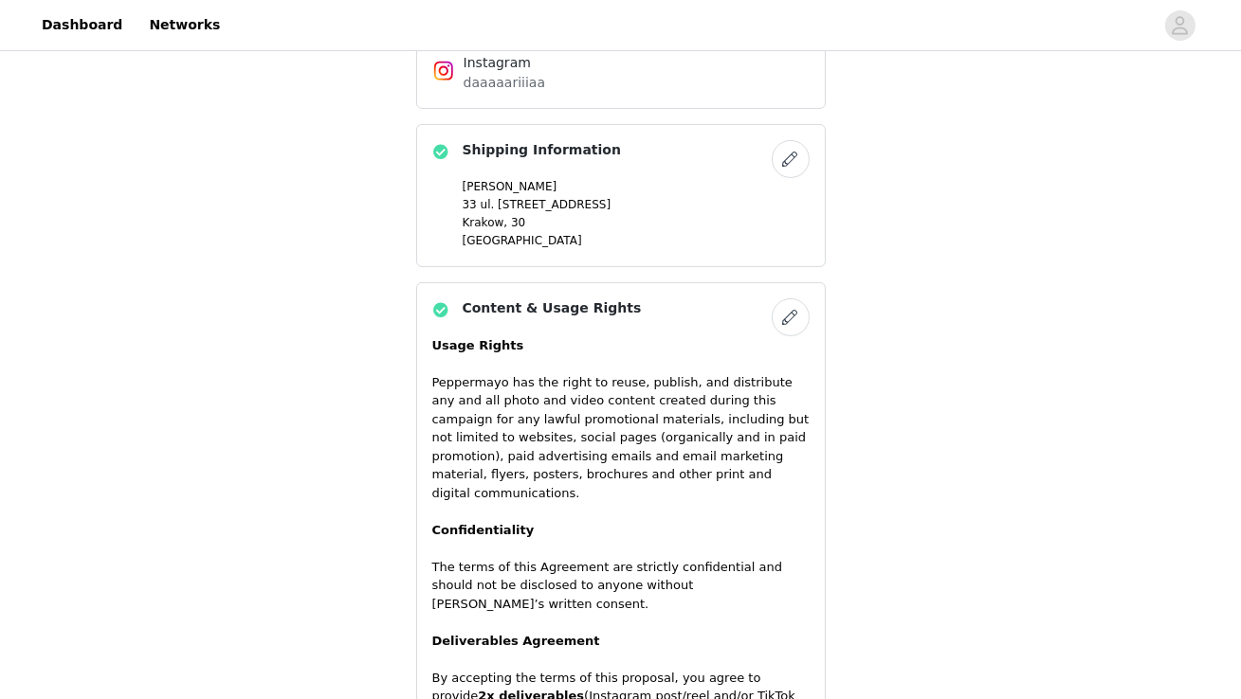
scroll to position [1369, 0]
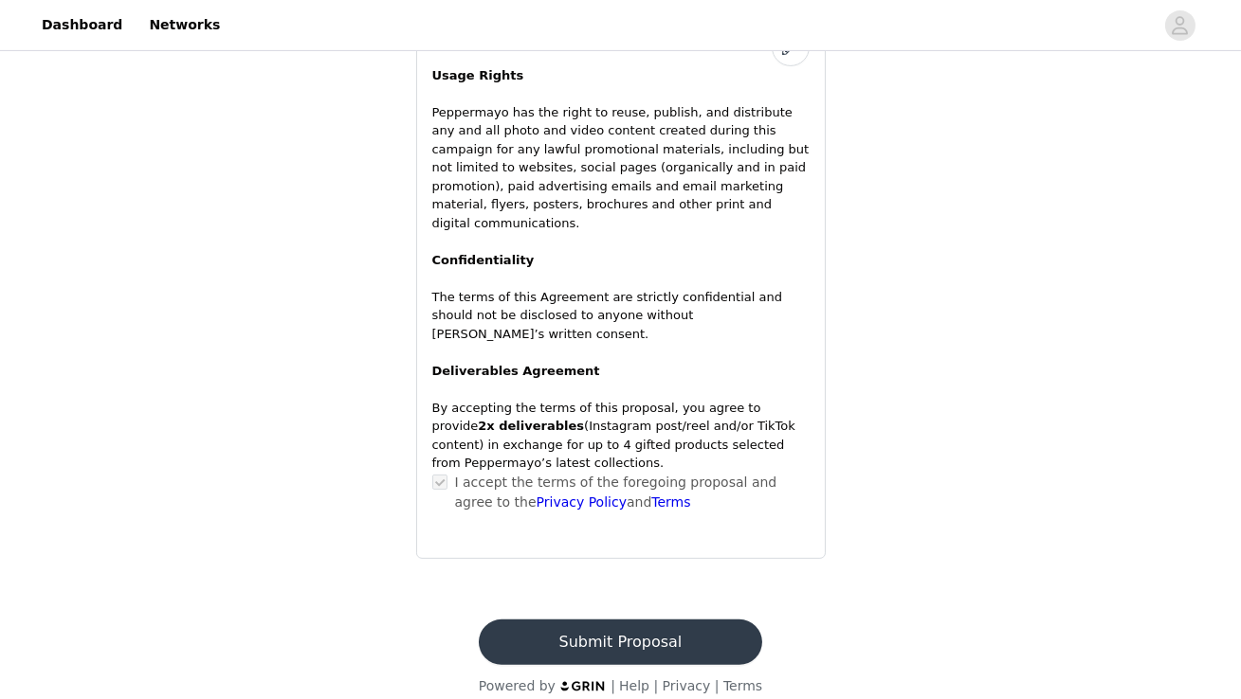
click at [666, 620] on button "Submit Proposal" at bounding box center [620, 642] width 283 height 45
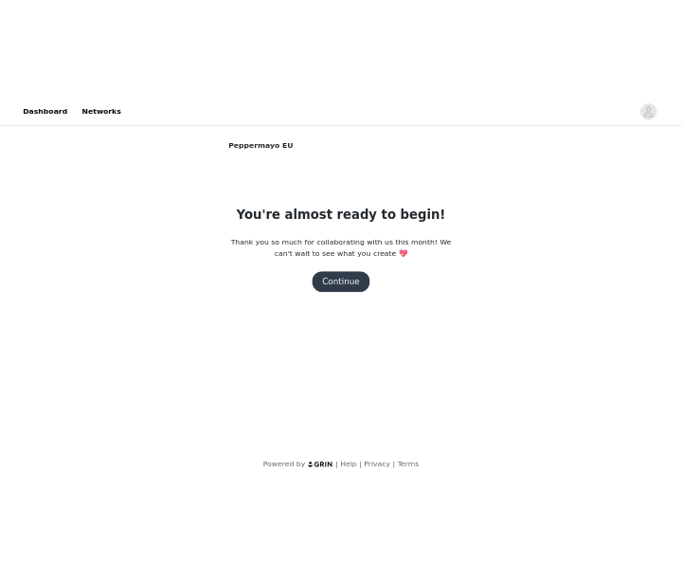
scroll to position [0, 0]
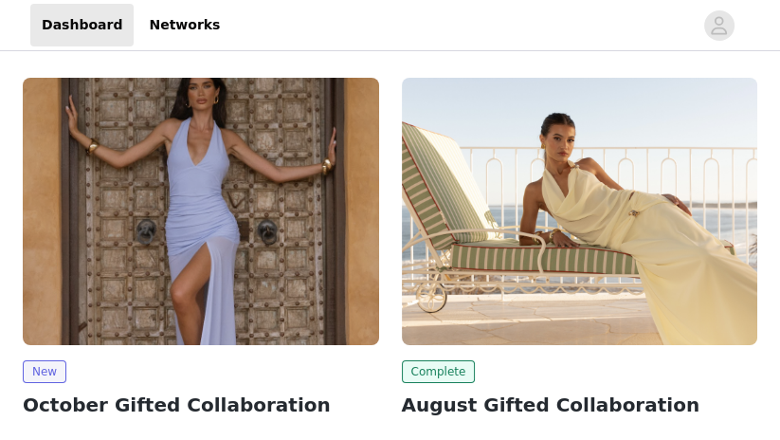
click at [446, 338] on img at bounding box center [580, 211] width 356 height 267
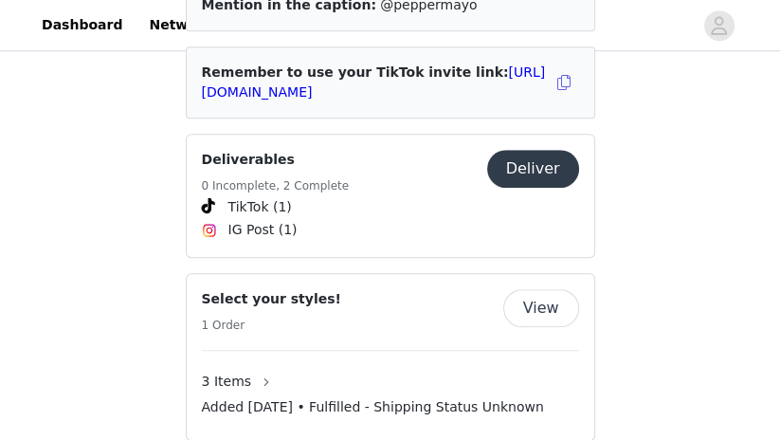
scroll to position [944, 0]
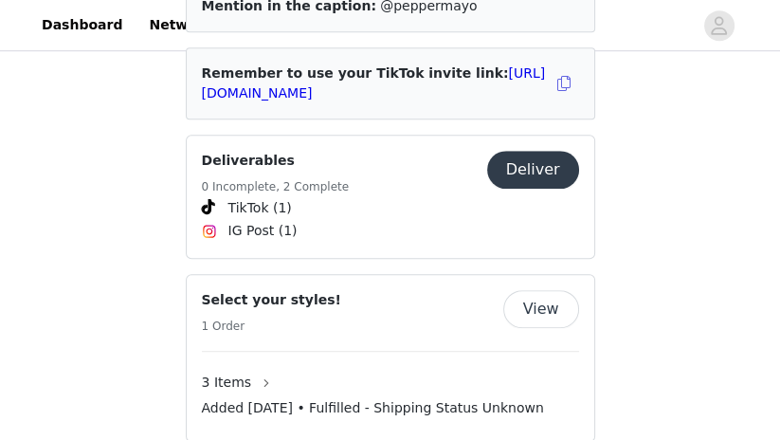
click at [545, 290] on button "View" at bounding box center [541, 309] width 76 height 38
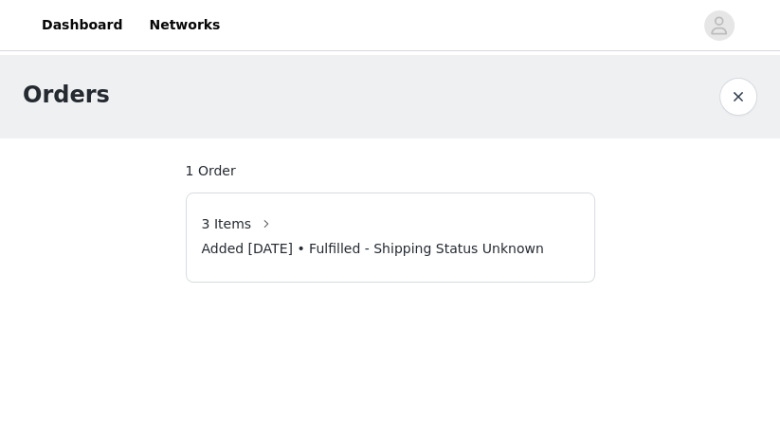
click at [237, 218] on span "3 Items" at bounding box center [227, 224] width 50 height 20
click at [263, 223] on button "button" at bounding box center [266, 224] width 30 height 30
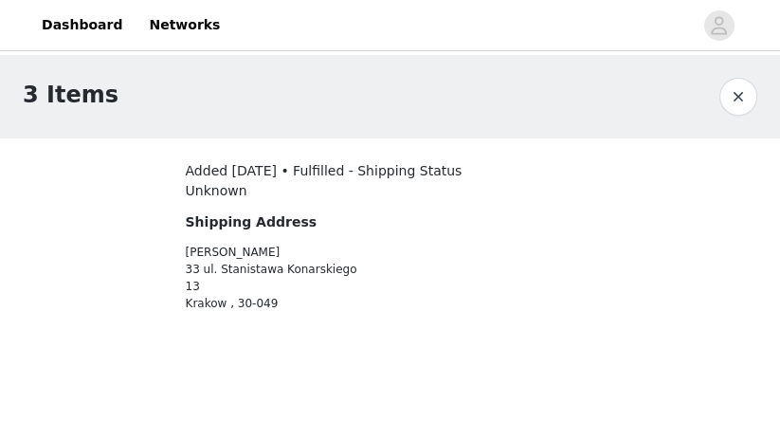
click at [732, 100] on button "button" at bounding box center [738, 97] width 38 height 38
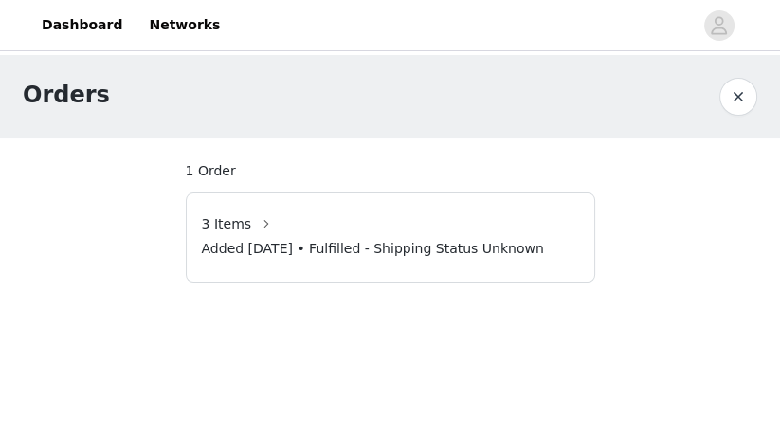
click at [242, 227] on span "3 Items" at bounding box center [227, 224] width 50 height 20
